Goal: Task Accomplishment & Management: Manage account settings

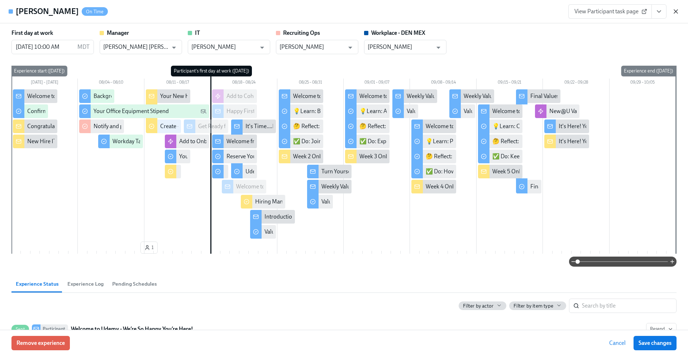
click at [678, 11] on icon "button" at bounding box center [675, 11] width 7 height 7
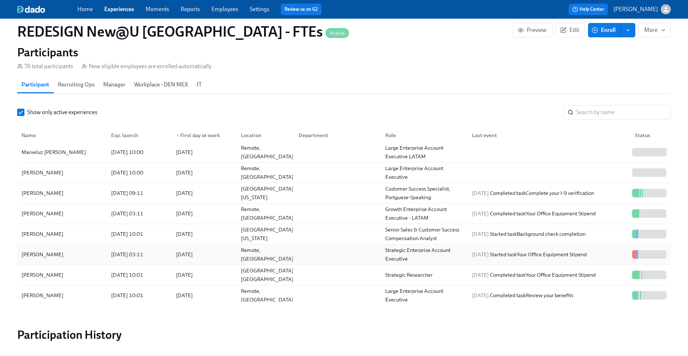
scroll to position [90, 0]
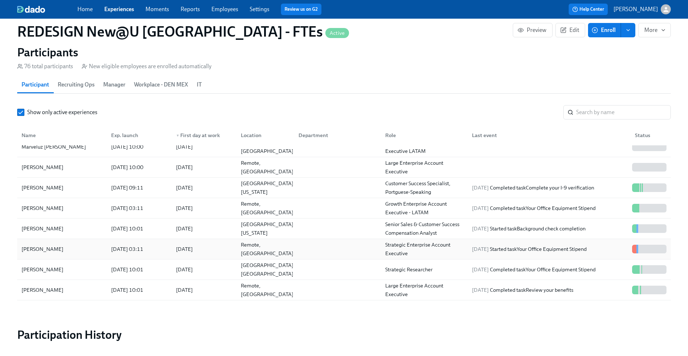
click at [34, 249] on div "[PERSON_NAME]" at bounding box center [43, 248] width 48 height 9
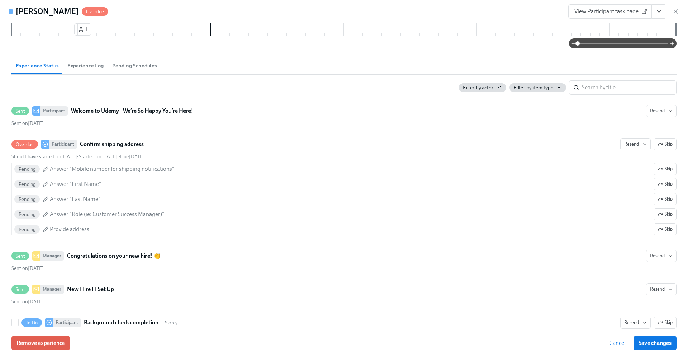
scroll to position [287, 0]
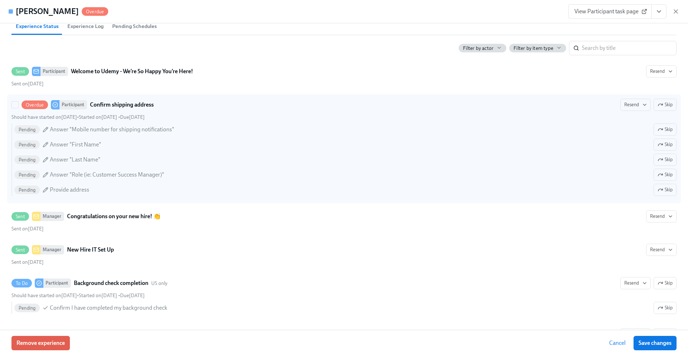
click at [136, 102] on strong "Confirm shipping address" at bounding box center [122, 104] width 64 height 9
click at [18, 102] on input "Overdue Participant Confirm shipping address Resend Skip Should have started on…" at bounding box center [15, 104] width 6 height 6
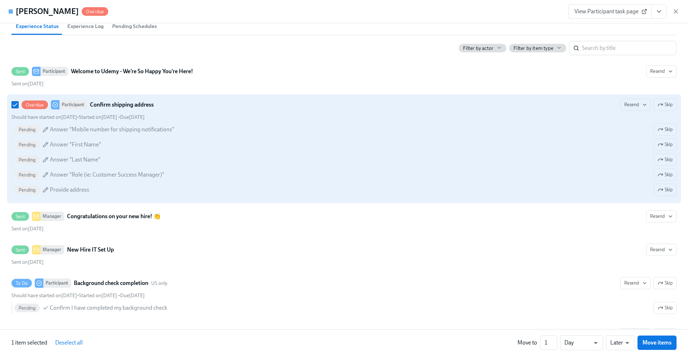
click at [136, 102] on strong "Confirm shipping address" at bounding box center [122, 104] width 64 height 9
click at [18, 102] on input "Overdue Participant Confirm shipping address Resend Skip Should have started on…" at bounding box center [15, 104] width 6 height 6
checkbox input "false"
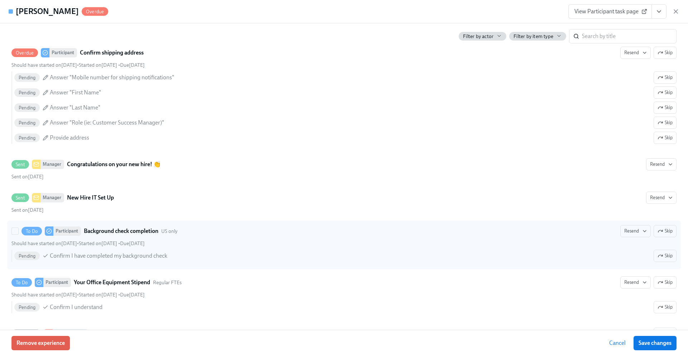
scroll to position [344, 0]
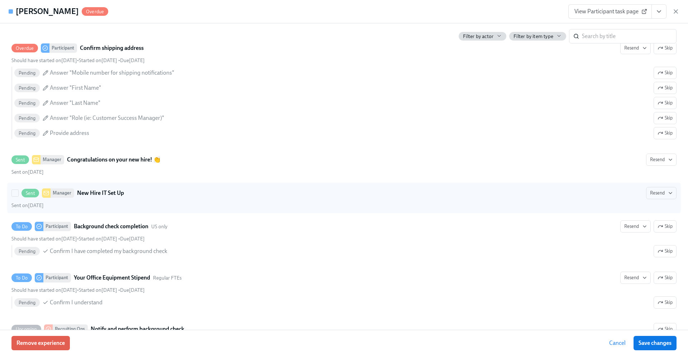
click at [97, 188] on div "Sent Manager New Hire IT Set Up" at bounding box center [73, 192] width 103 height 9
click at [18, 190] on input "Sent Manager New Hire IT Set Up Resend Sent on August 12th" at bounding box center [15, 193] width 6 height 6
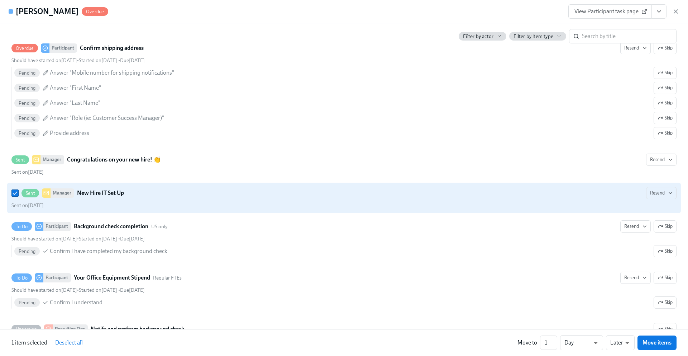
click at [97, 188] on div "Sent Manager New Hire IT Set Up" at bounding box center [73, 192] width 103 height 9
click at [18, 190] on input "Sent Manager New Hire IT Set Up Resend Sent on August 12th" at bounding box center [15, 193] width 6 height 6
checkbox input "false"
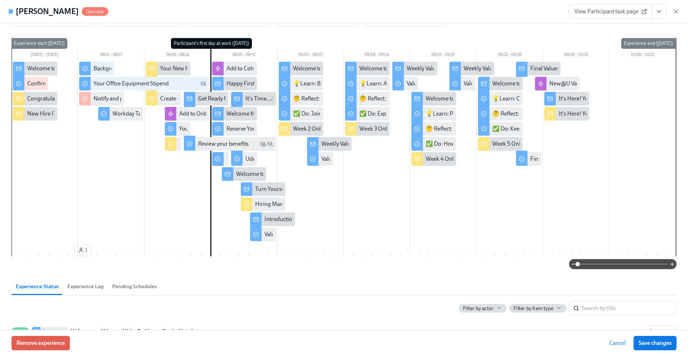
scroll to position [0, 0]
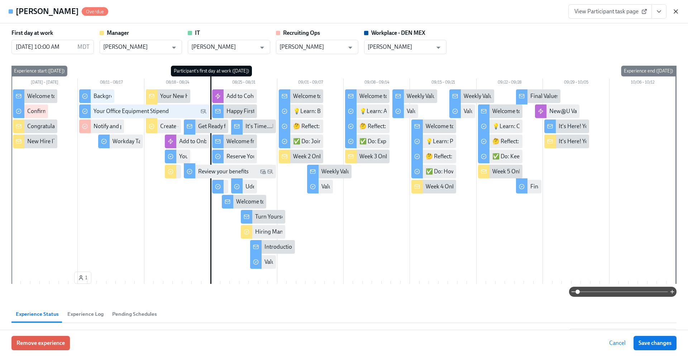
click at [676, 11] on icon "button" at bounding box center [676, 12] width 4 height 4
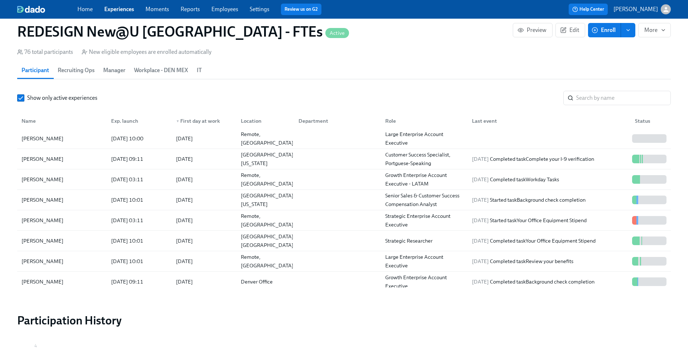
click at [85, 11] on link "Home" at bounding box center [84, 9] width 15 height 7
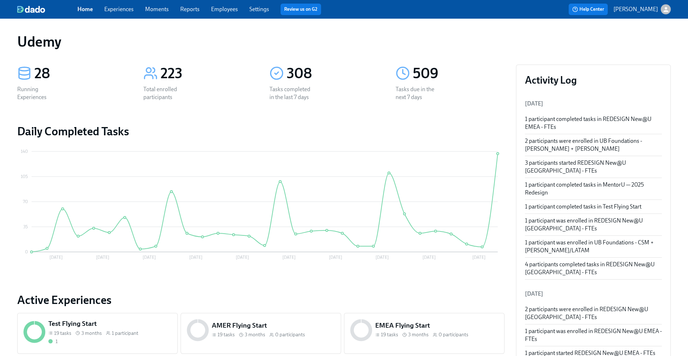
click at [120, 8] on link "Experiences" at bounding box center [118, 9] width 29 height 7
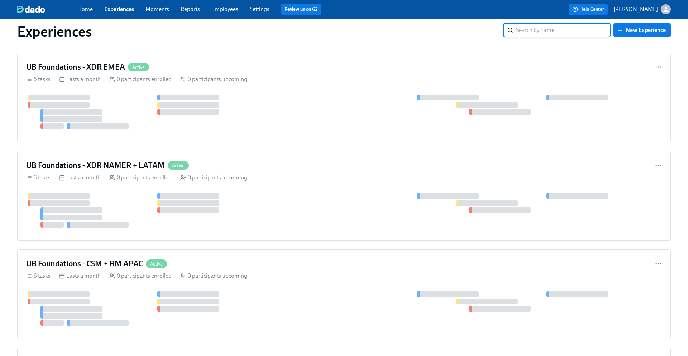
scroll to position [188, 0]
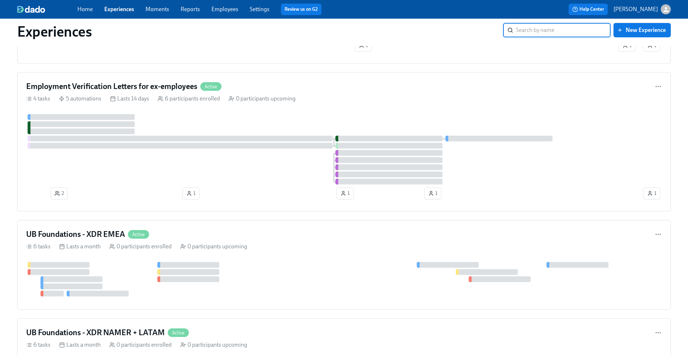
click at [89, 8] on link "Home" at bounding box center [84, 9] width 15 height 7
